Goal: Transaction & Acquisition: Purchase product/service

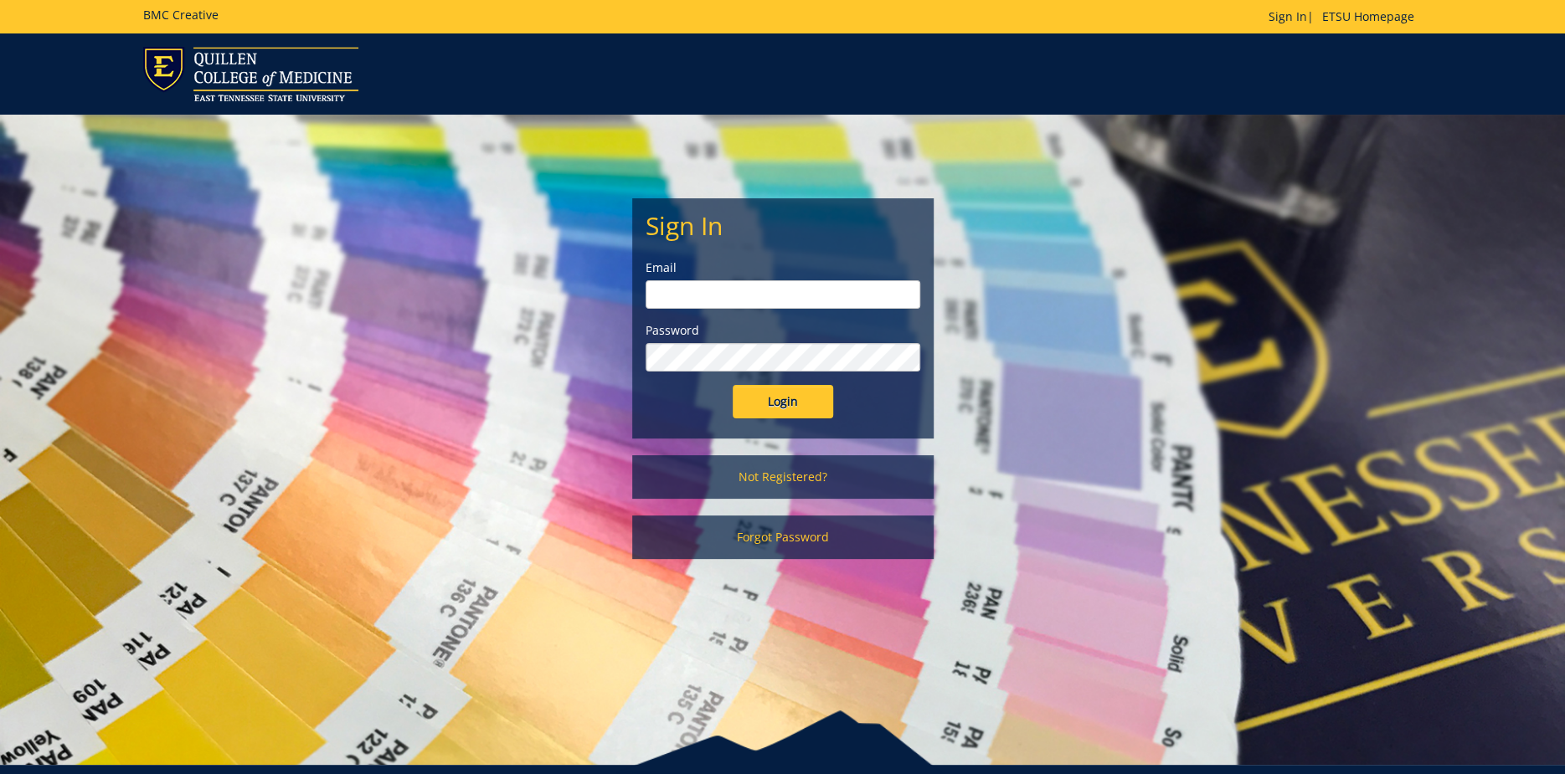
type input "lyonms@etsu.edu"
click at [777, 408] on input "Login" at bounding box center [783, 401] width 100 height 33
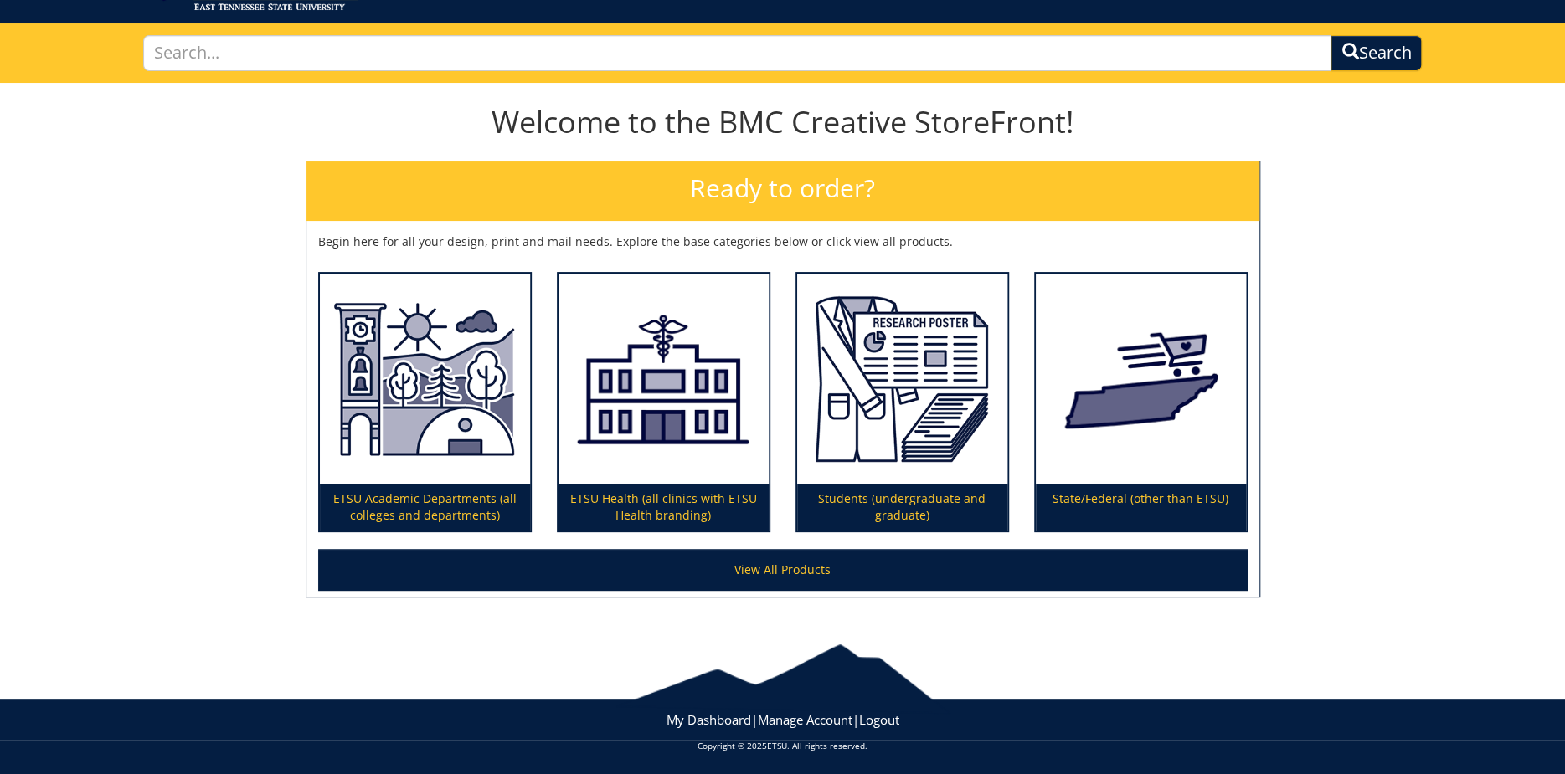
scroll to position [93, 0]
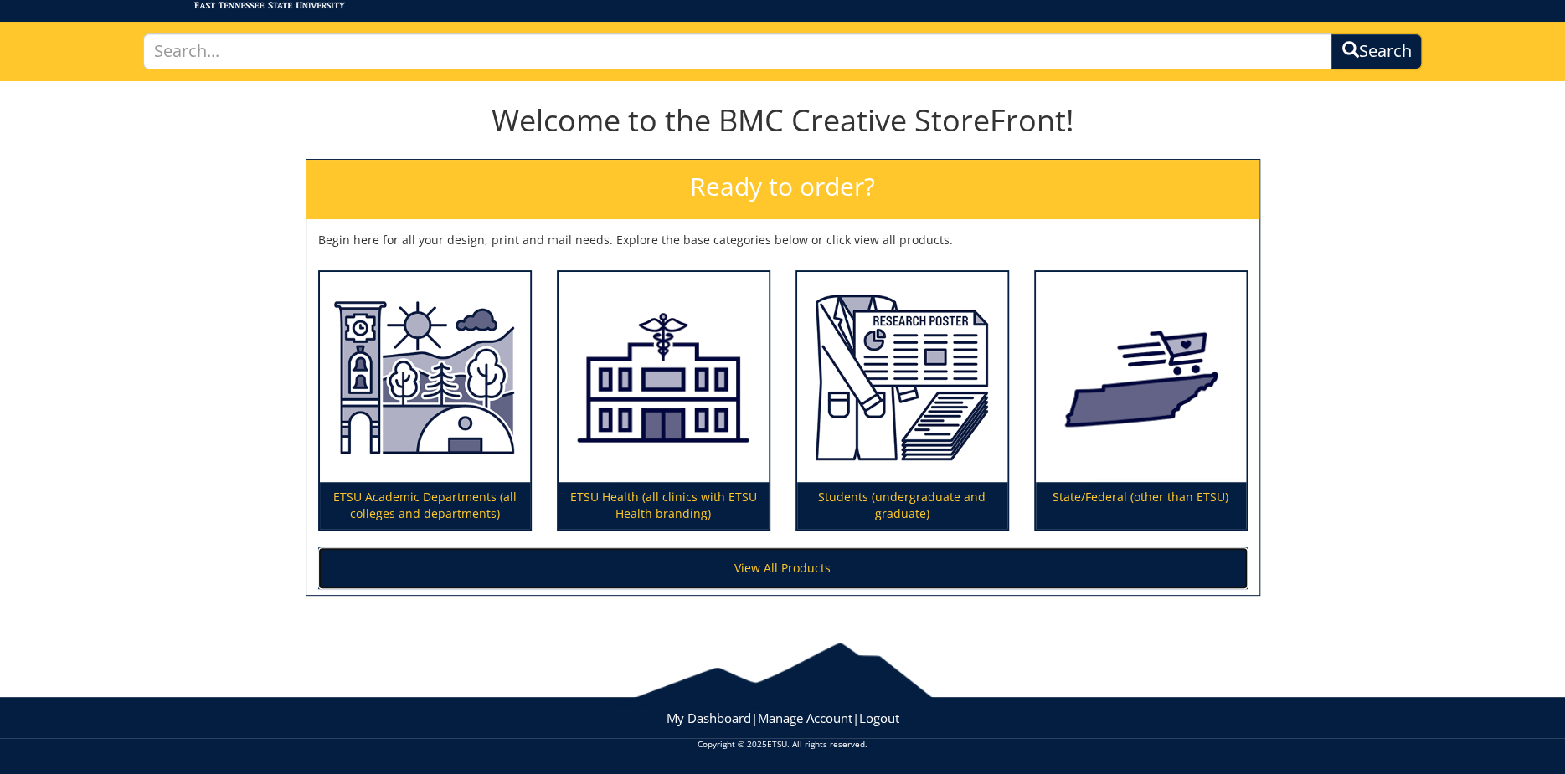
click at [769, 566] on link "View All Products" at bounding box center [782, 569] width 929 height 42
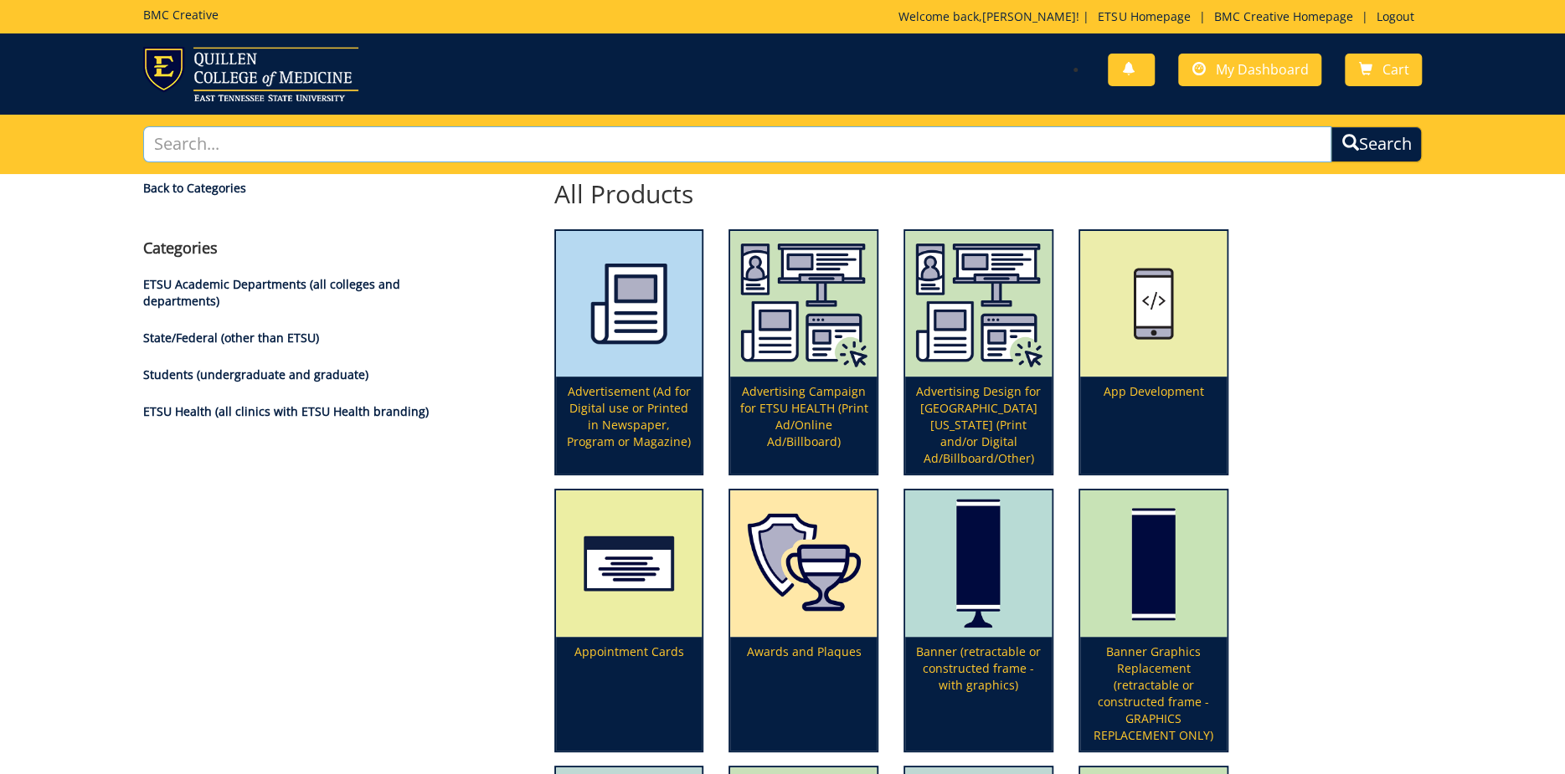
click at [911, 137] on input "text" at bounding box center [737, 144] width 1189 height 36
type input "labels"
click at [1330, 126] on button "Search" at bounding box center [1375, 144] width 91 height 36
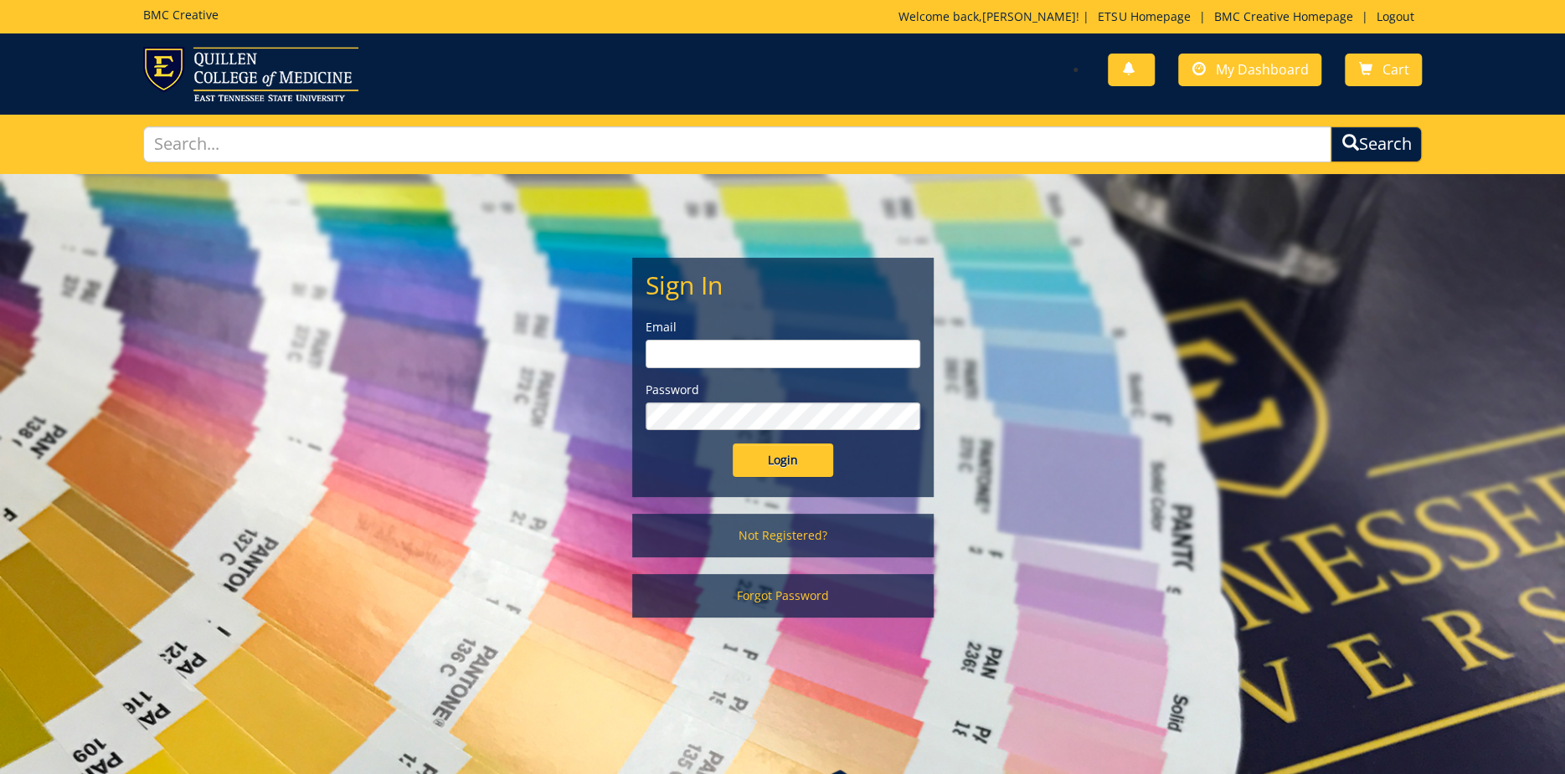
type input "[EMAIL_ADDRESS][DOMAIN_NAME]"
click at [781, 450] on input "Login" at bounding box center [783, 460] width 100 height 33
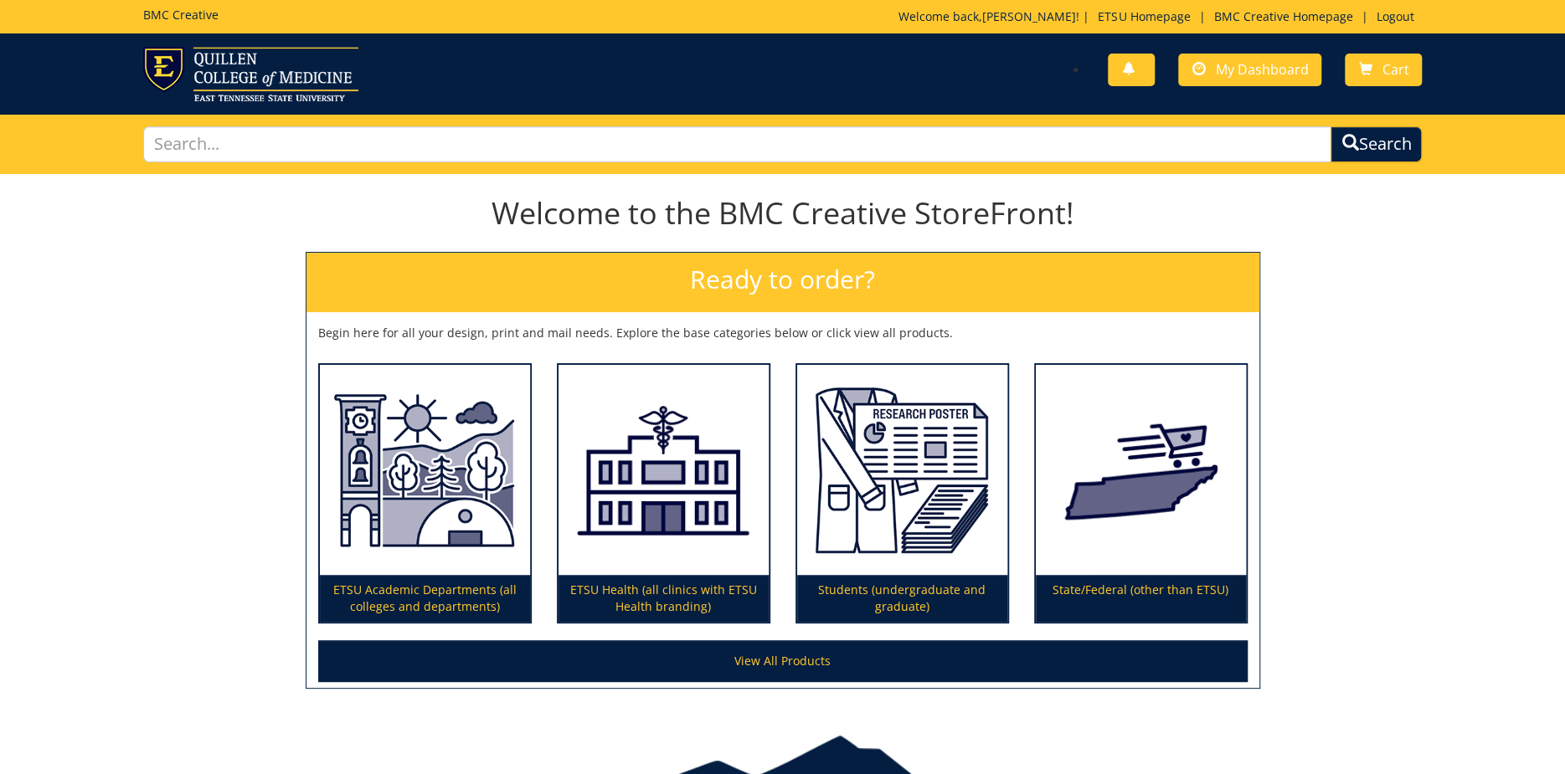
click at [415, 106] on div "You have no new notifications My Dashboard Cart" at bounding box center [782, 73] width 1565 height 81
click at [416, 139] on input "text" at bounding box center [737, 144] width 1189 height 36
type input "labels"
click at [1330, 126] on button "Search" at bounding box center [1375, 144] width 91 height 36
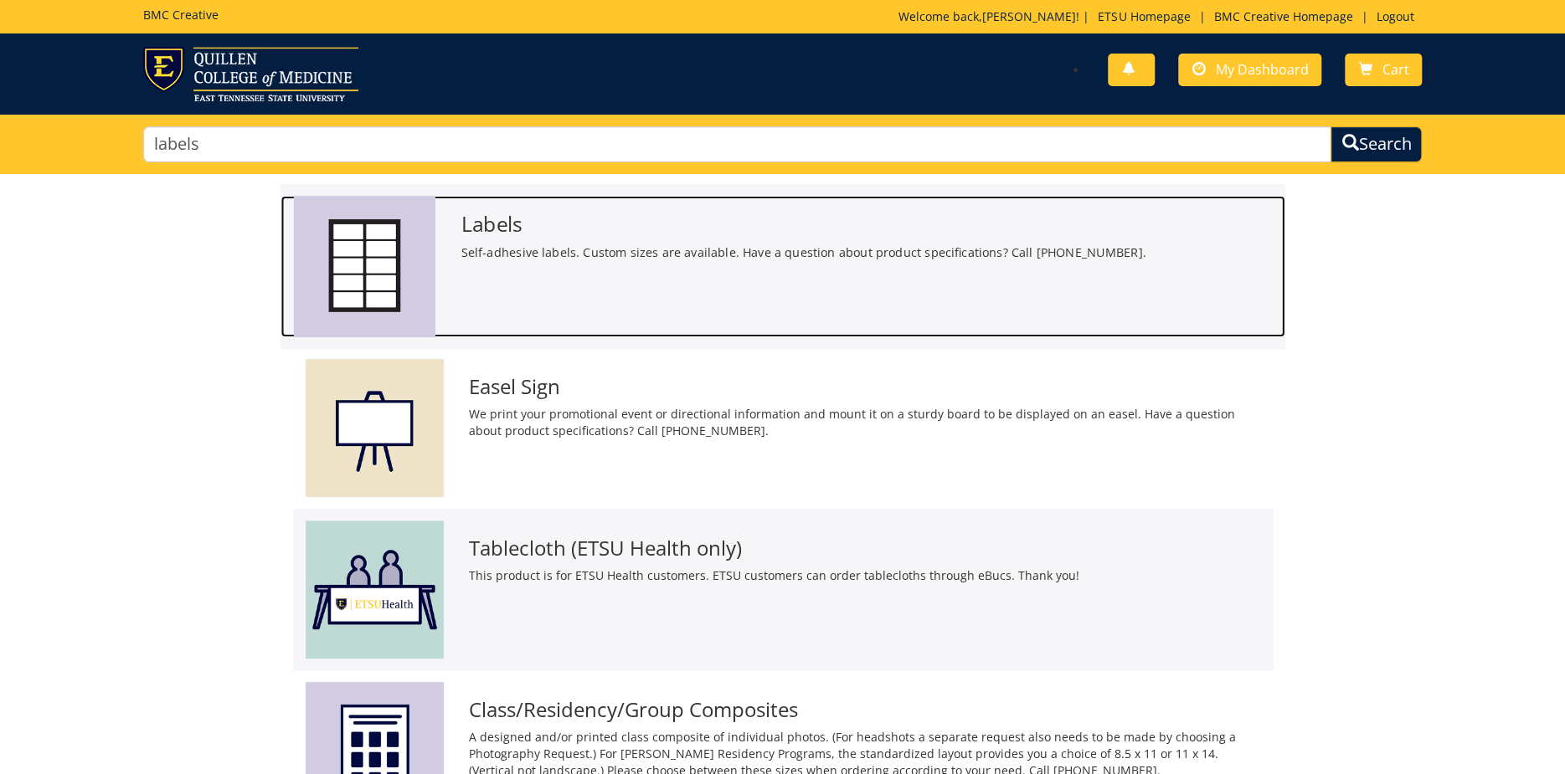
click at [425, 249] on img at bounding box center [363, 266] width 141 height 141
